Goal: Task Accomplishment & Management: Manage account settings

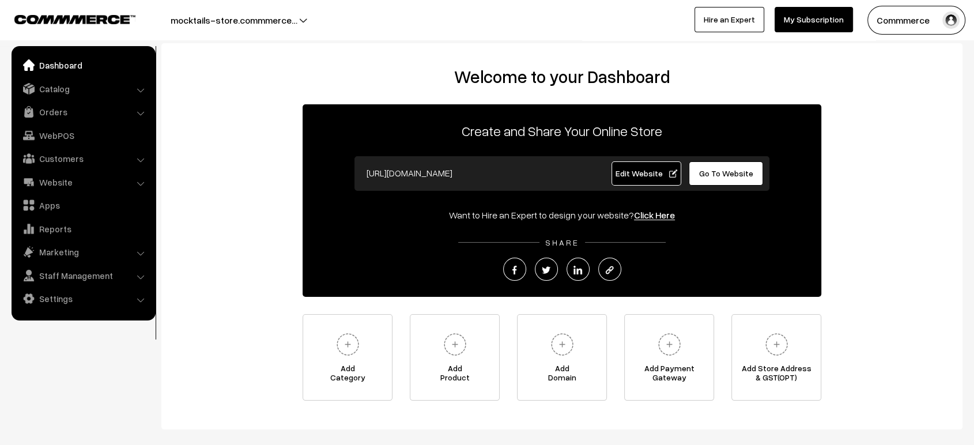
click at [642, 165] on link "Edit Website" at bounding box center [646, 173] width 70 height 24
click at [637, 175] on span "Edit Website" at bounding box center [646, 173] width 62 height 10
click at [635, 179] on link "Edit Website" at bounding box center [646, 173] width 70 height 24
click at [65, 305] on link "Settings" at bounding box center [82, 298] width 137 height 21
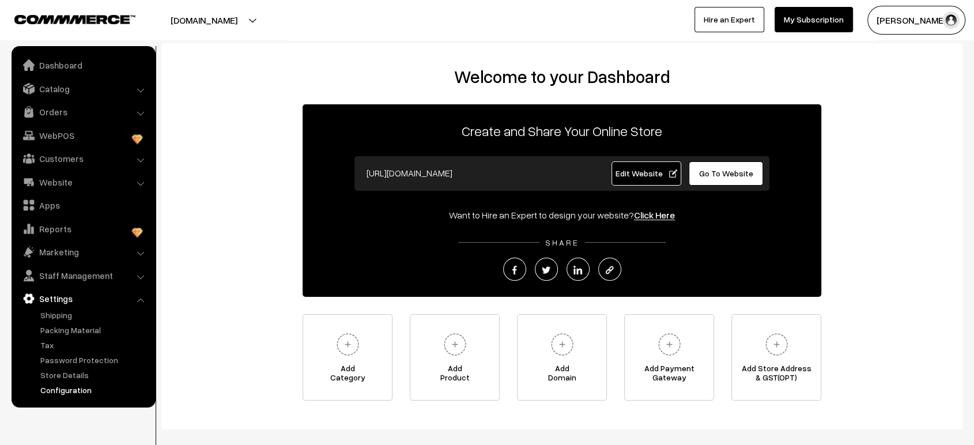
click at [69, 393] on link "Configuration" at bounding box center [94, 390] width 114 height 12
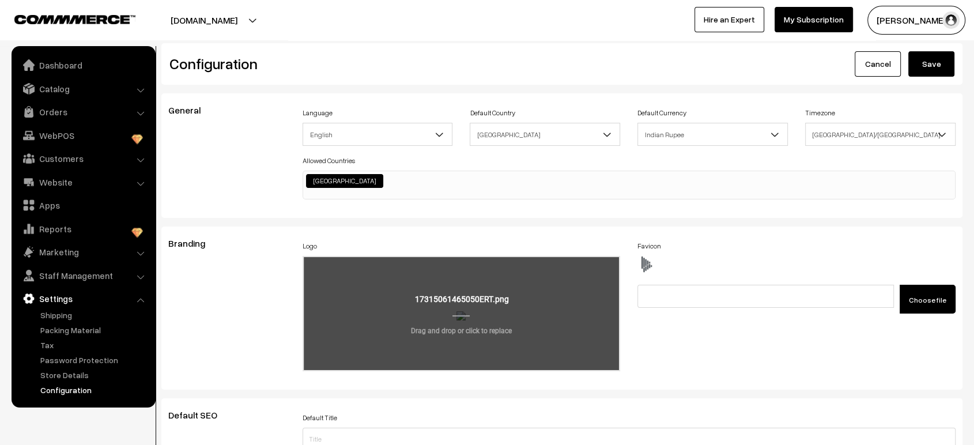
scroll to position [927, 0]
drag, startPoint x: 0, startPoint y: 0, endPoint x: 463, endPoint y: 284, distance: 542.7
click at [463, 284] on input "file" at bounding box center [462, 313] width 316 height 113
type input "C:\fakepath\IMG_7416.jpeg"
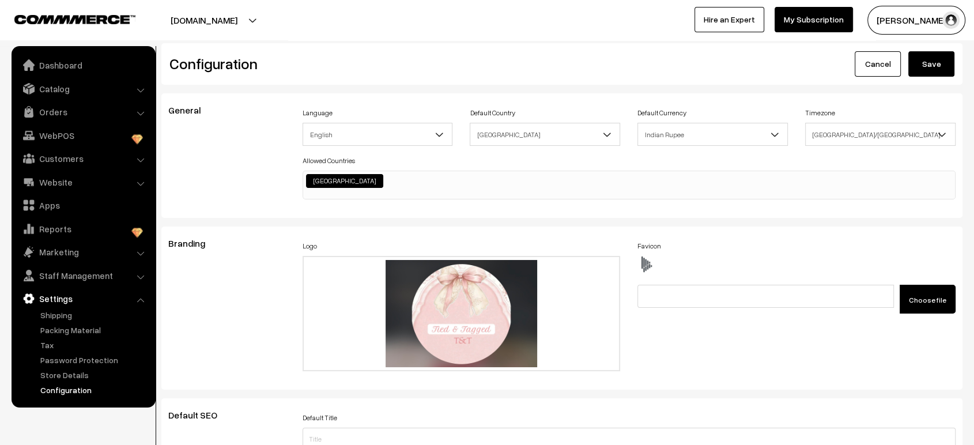
click at [932, 60] on button "Save" at bounding box center [931, 63] width 46 height 25
click at [933, 59] on button "Save" at bounding box center [931, 63] width 46 height 25
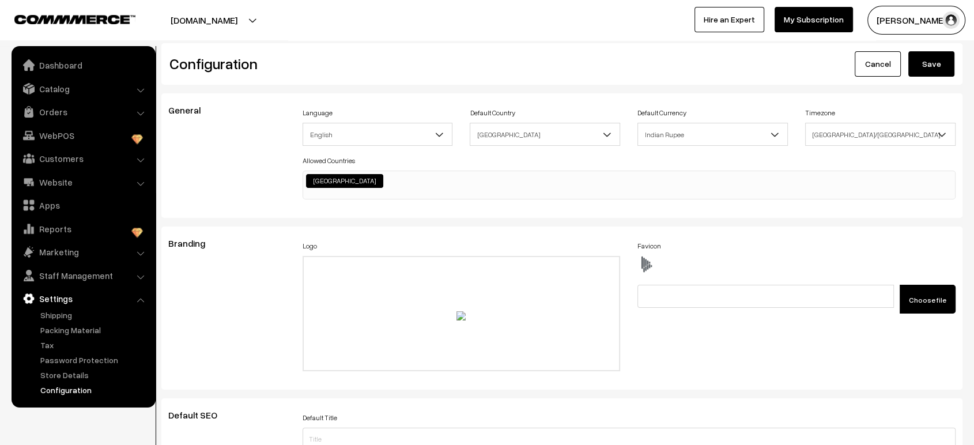
scroll to position [927, 0]
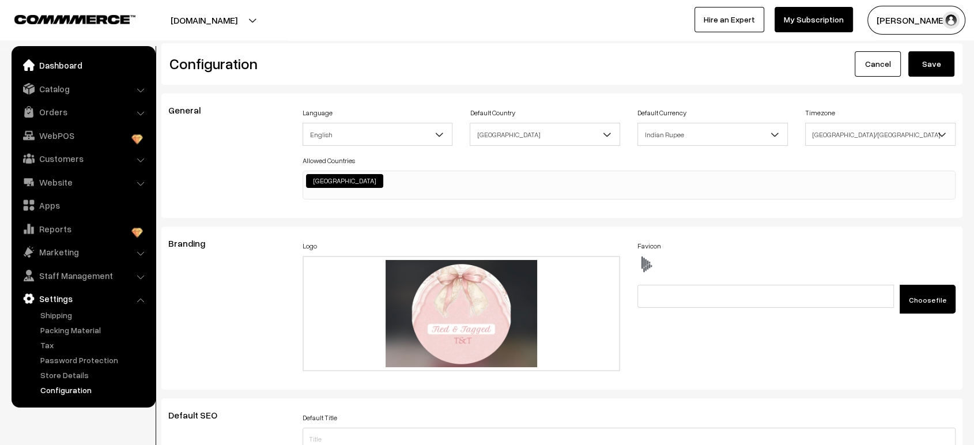
scroll to position [927, 0]
click at [66, 70] on link "Dashboard" at bounding box center [82, 65] width 137 height 21
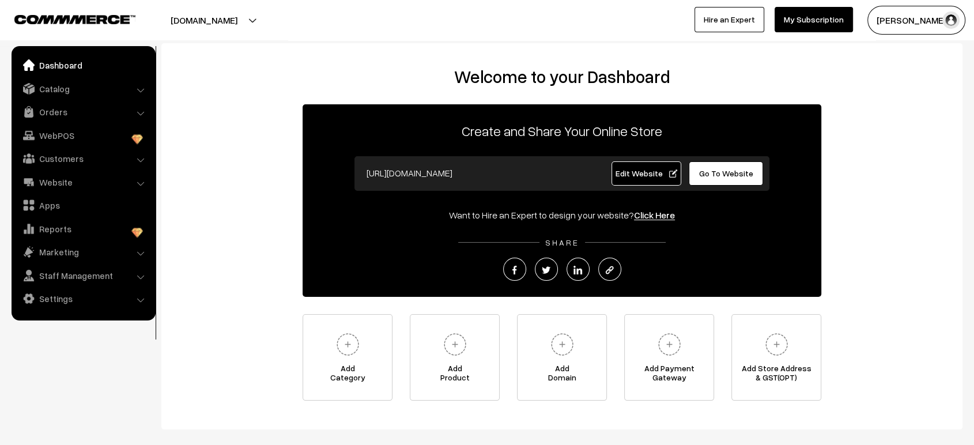
scroll to position [59, 0]
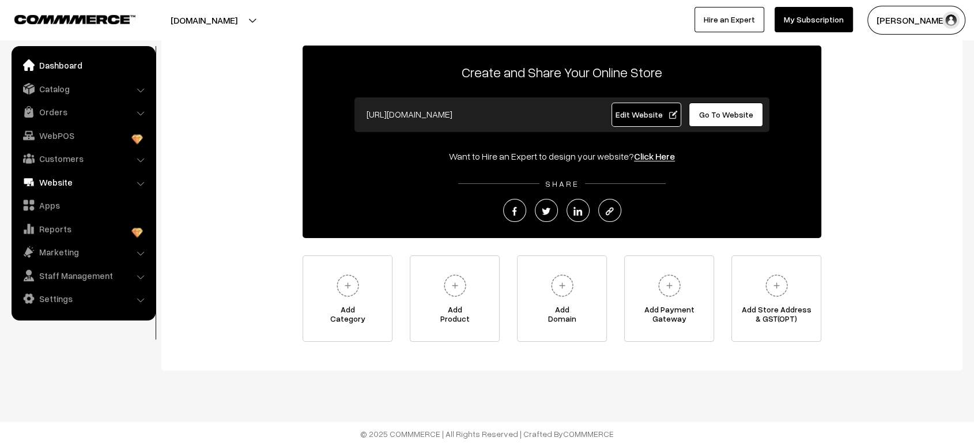
click at [46, 180] on link "Website" at bounding box center [82, 182] width 137 height 21
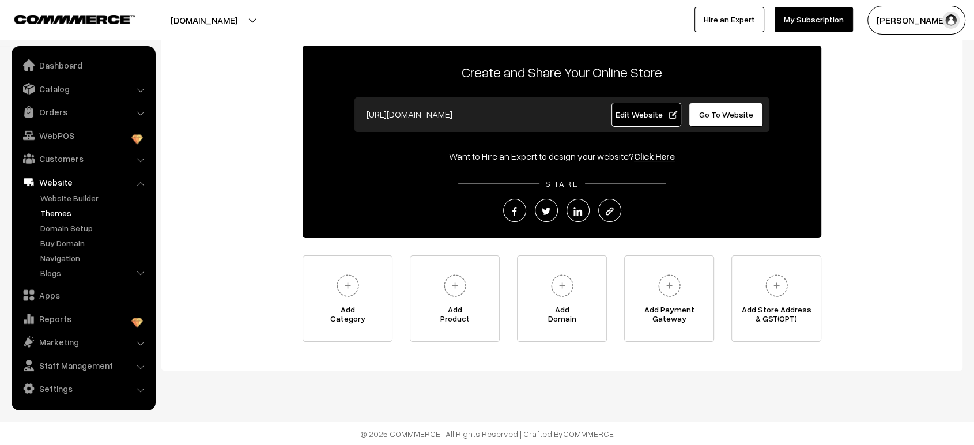
click at [51, 207] on link "Themes" at bounding box center [94, 213] width 114 height 12
